Goal: Task Accomplishment & Management: Manage account settings

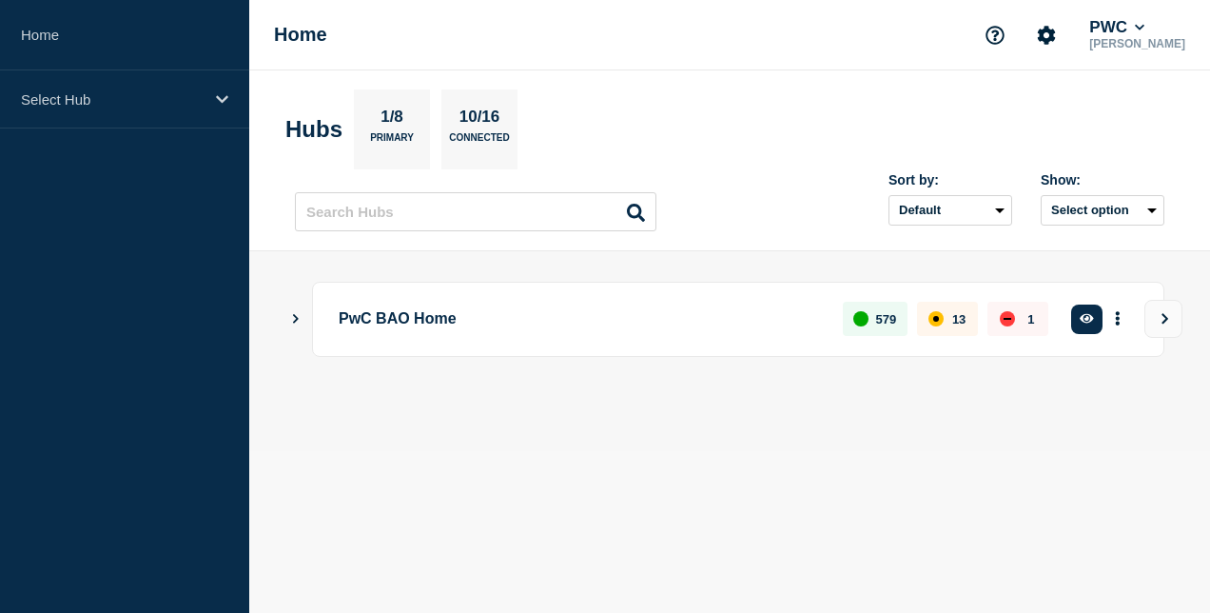
click at [381, 331] on p "PwC BAO Home" at bounding box center [580, 319] width 482 height 35
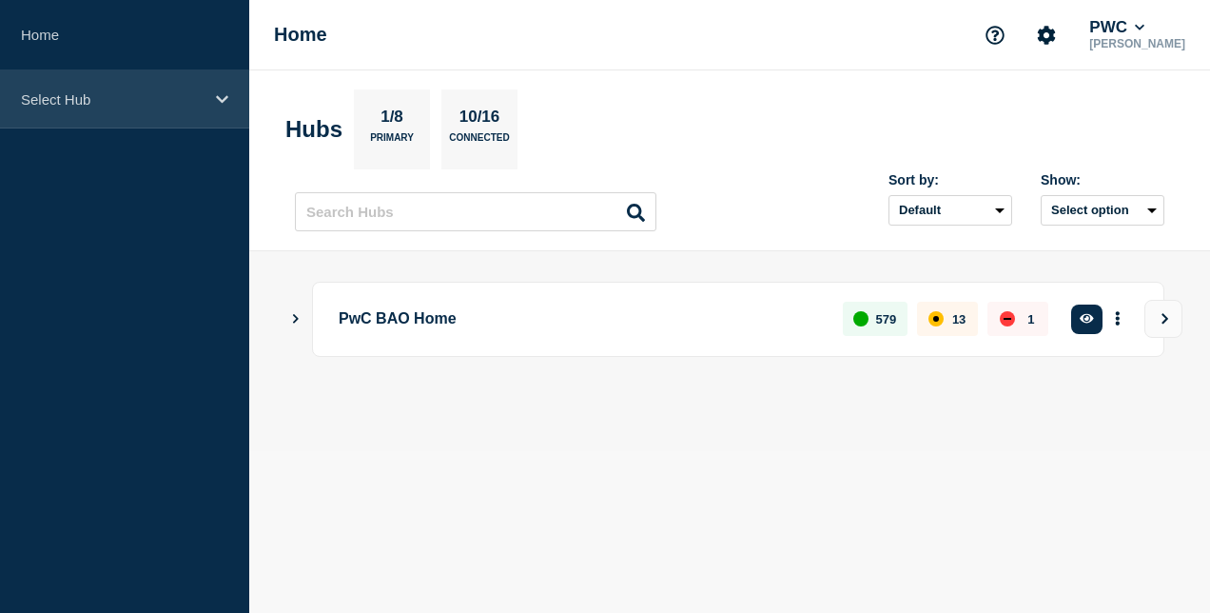
click at [222, 92] on icon at bounding box center [222, 99] width 12 height 14
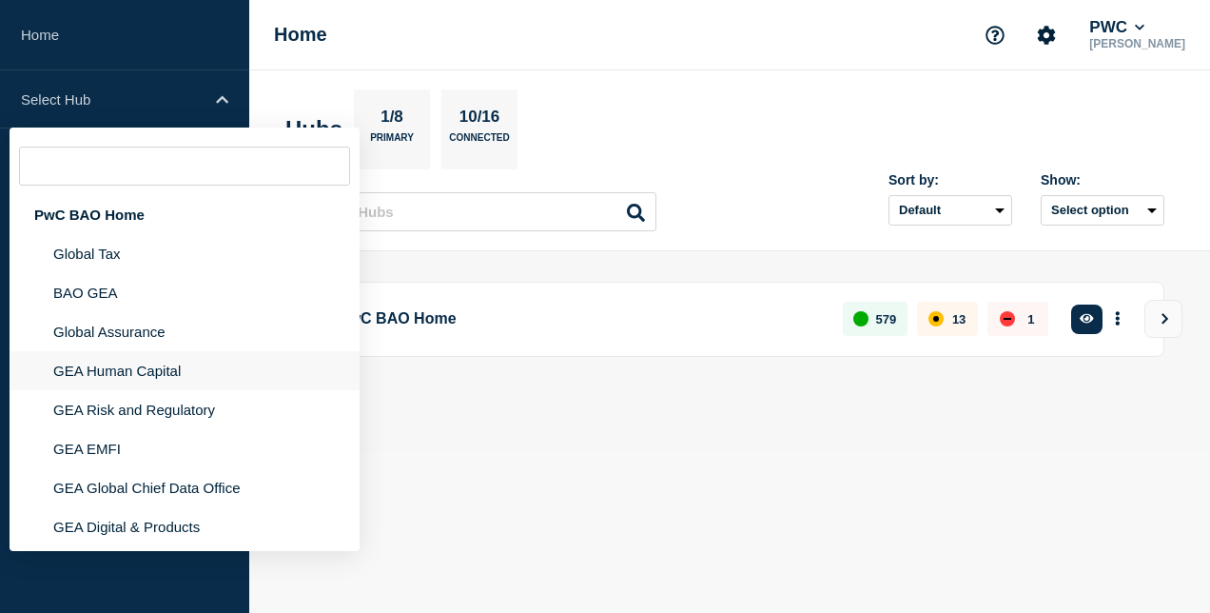
click at [192, 378] on li "GEA Human Capital" at bounding box center [185, 370] width 350 height 39
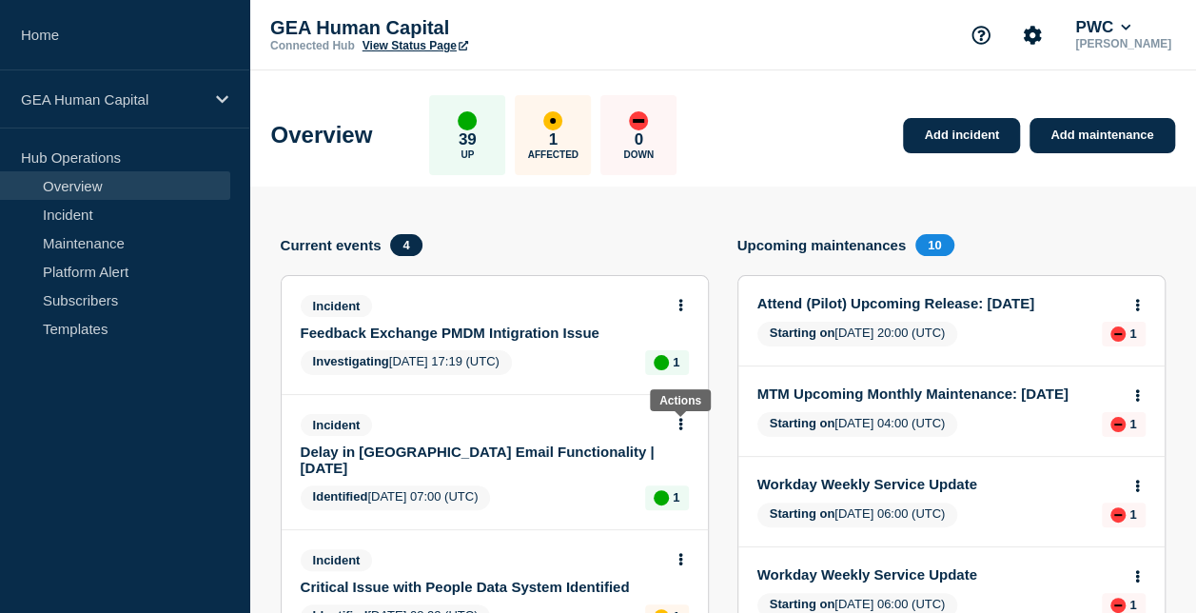
click at [680, 422] on icon at bounding box center [680, 424] width 4 height 12
click at [694, 494] on link "Update incident" at bounding box center [681, 493] width 92 height 15
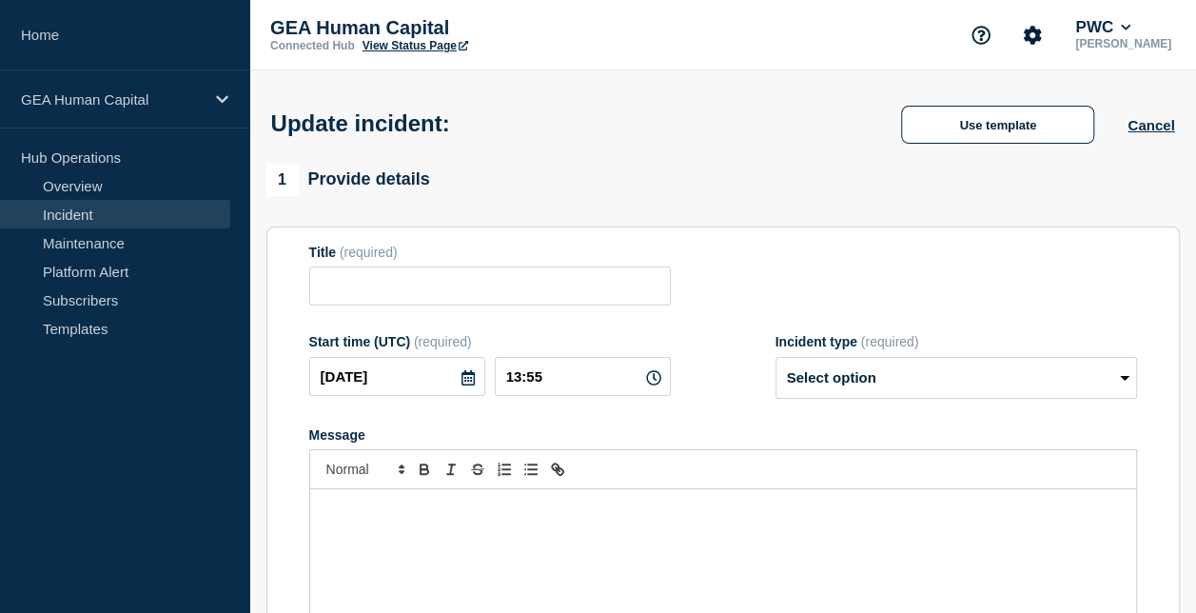
type input "Delay in Cornerstone Email Functionality | 27 August 2025"
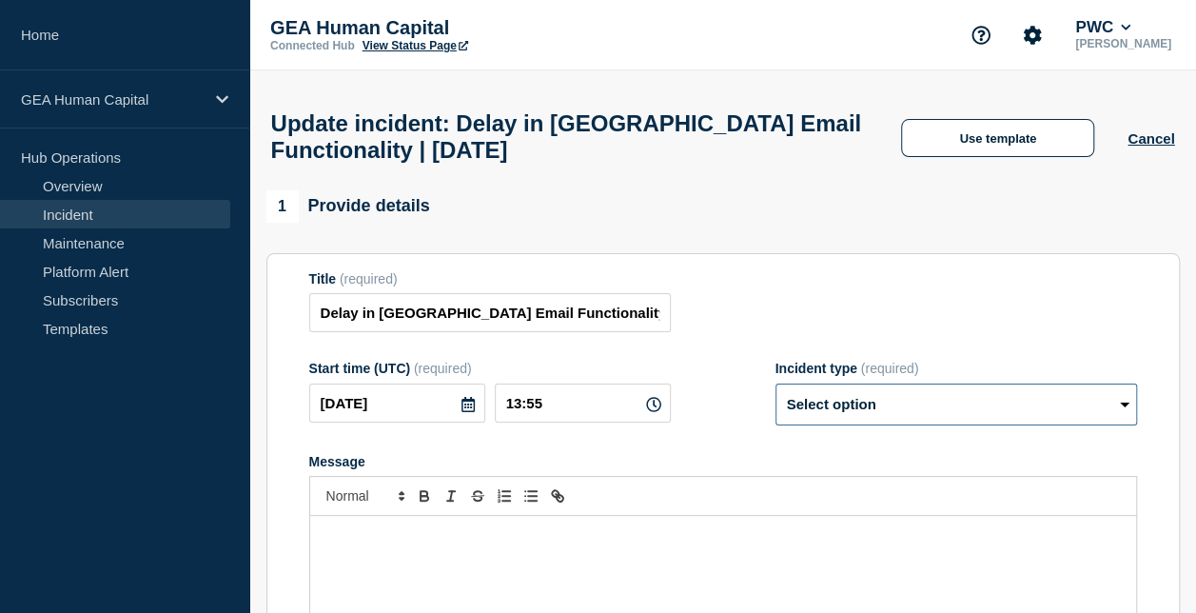
click at [834, 417] on select "Select option Investigating Identified Monitoring Resolved" at bounding box center [956, 404] width 362 height 42
select select "monitoring"
click at [775, 393] on select "Select option Investigating Identified Monitoring Resolved" at bounding box center [956, 404] width 362 height 42
click at [597, 544] on p "Message" at bounding box center [722, 535] width 797 height 17
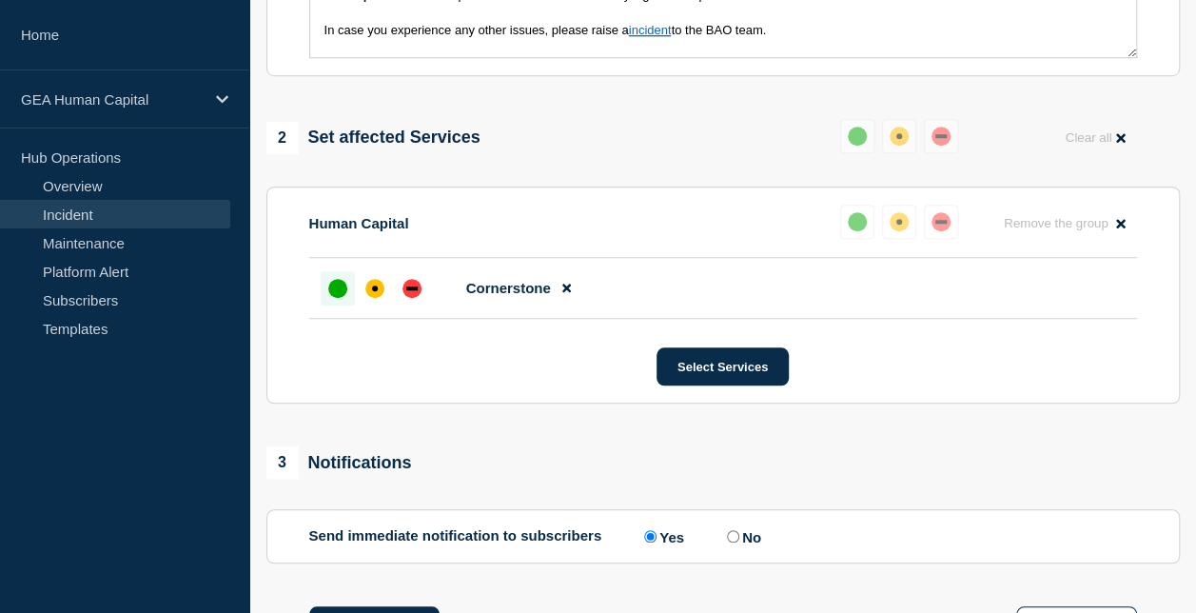
scroll to position [822, 0]
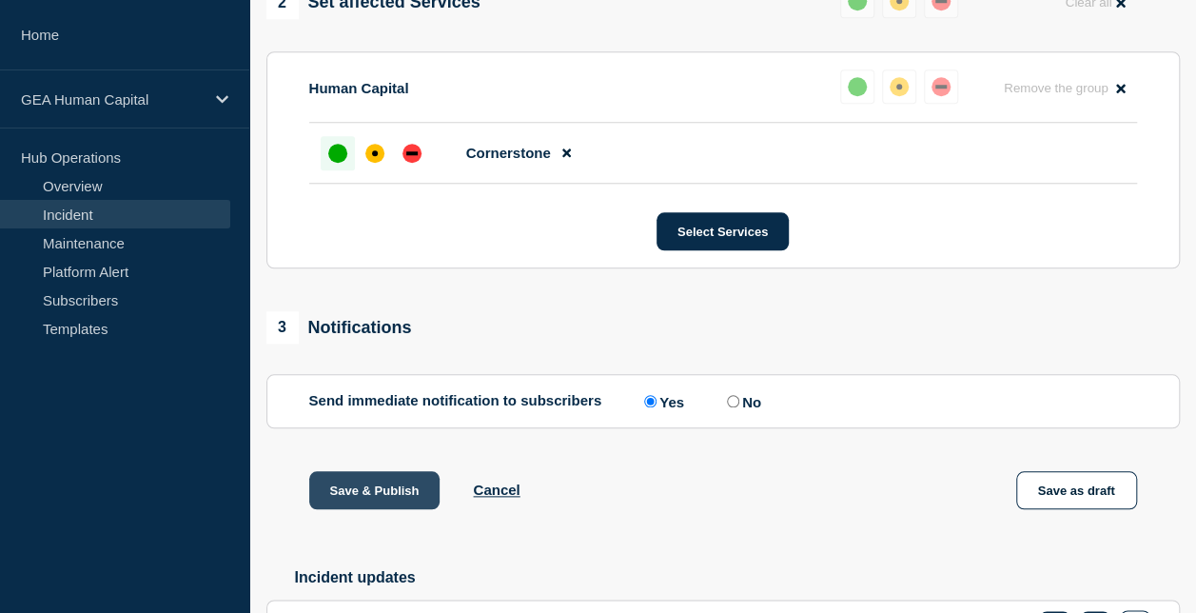
click at [366, 499] on button "Save & Publish" at bounding box center [374, 490] width 131 height 38
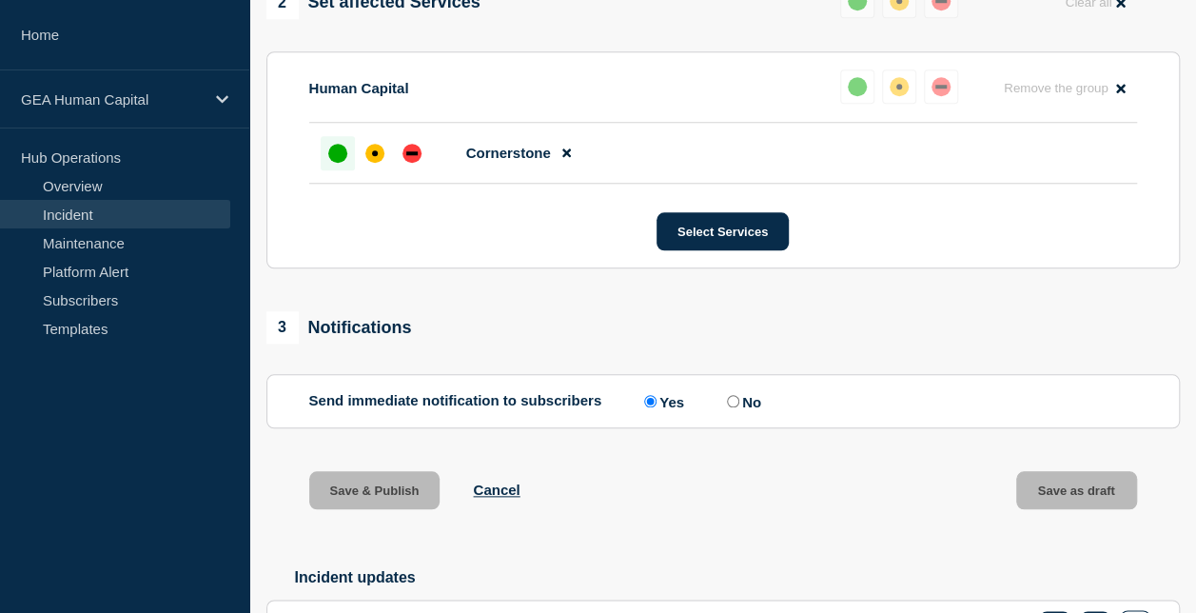
scroll to position [863, 0]
